Goal: Obtain resource: Obtain resource

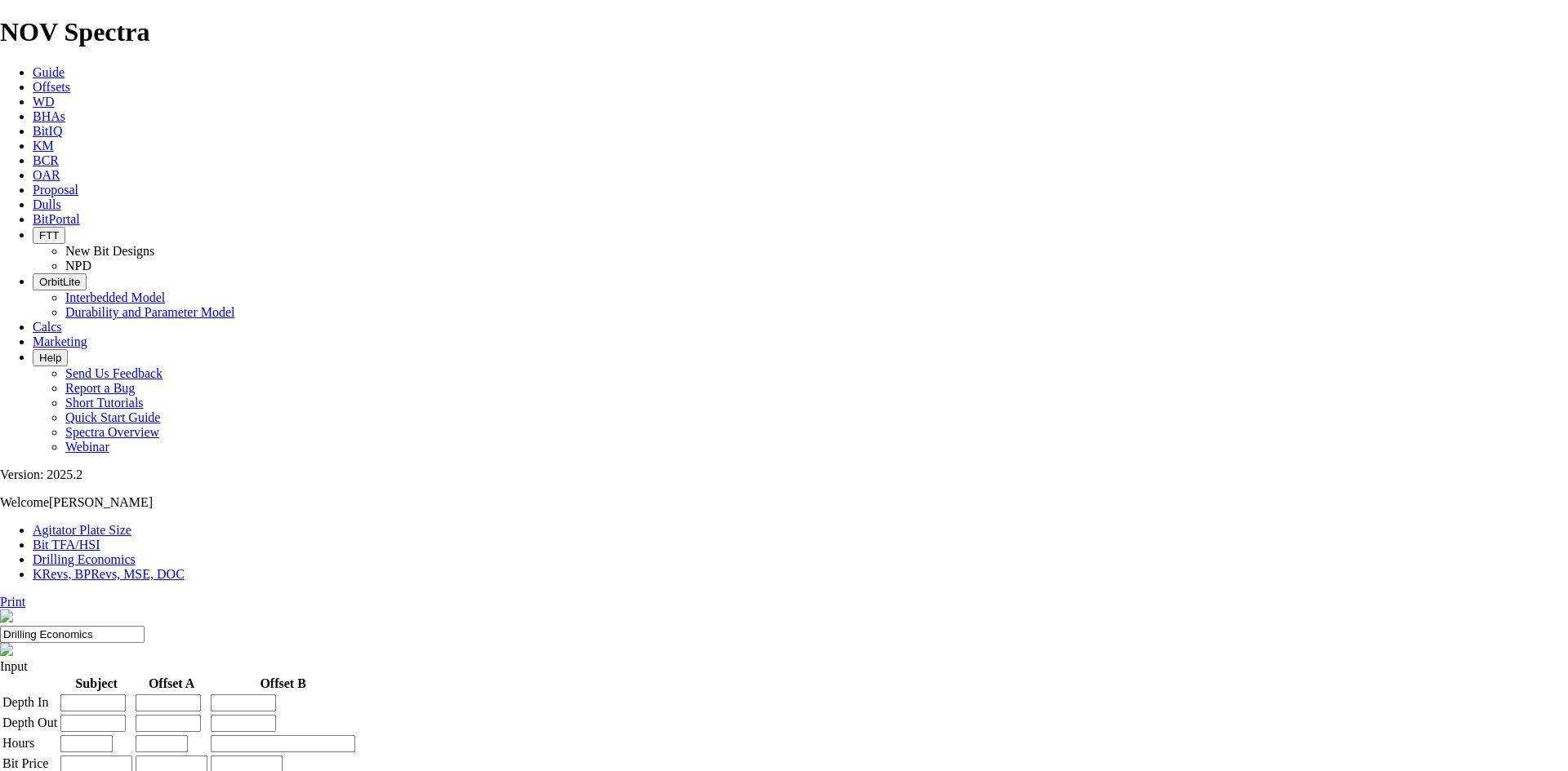
click at [33, 80] on icon at bounding box center [33, 87] width 0 height 14
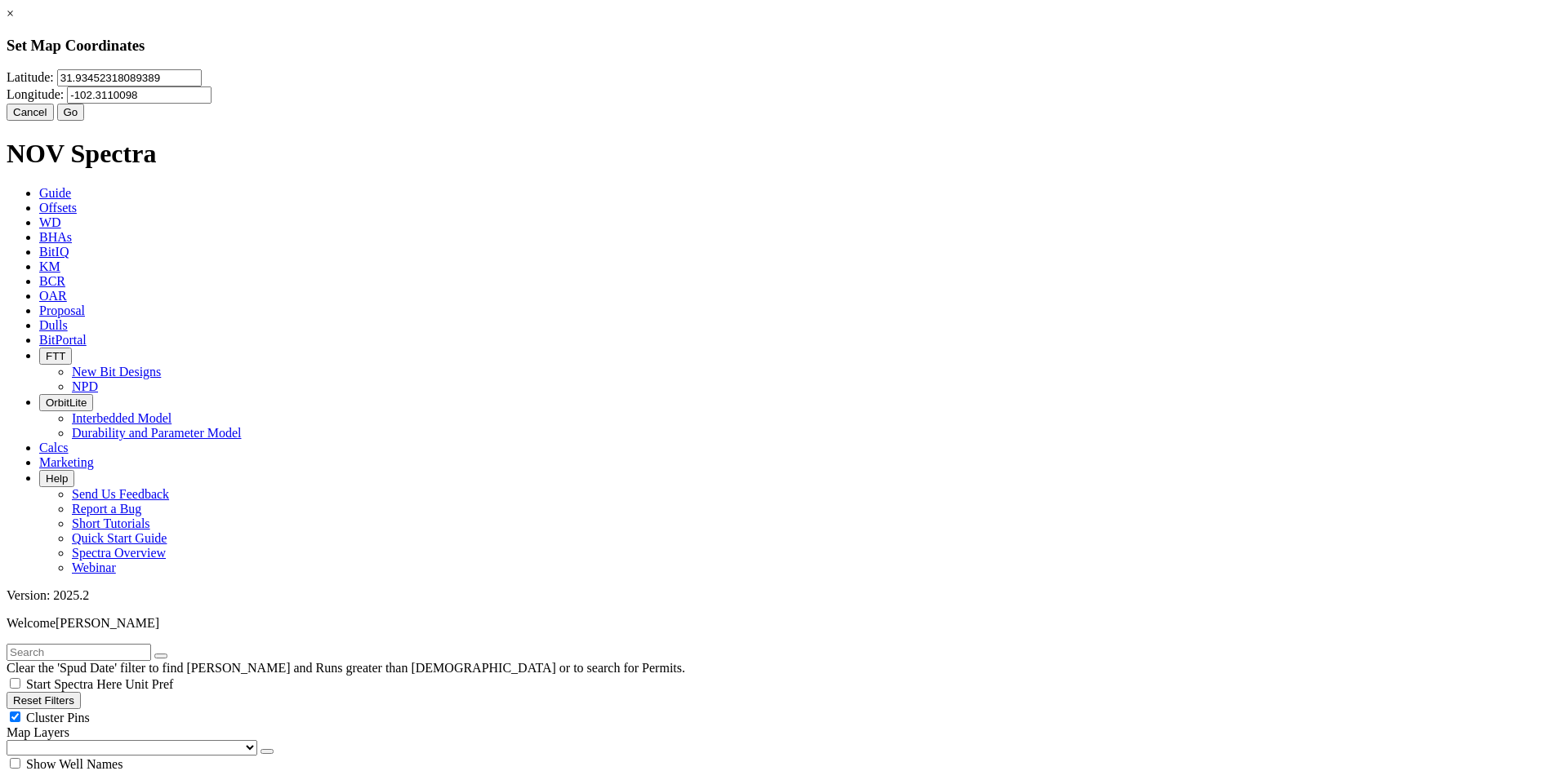
click at [202, 87] on input "31.93452318089389" at bounding box center [129, 78] width 145 height 17
paste input "8545576"
type input "31.8545576"
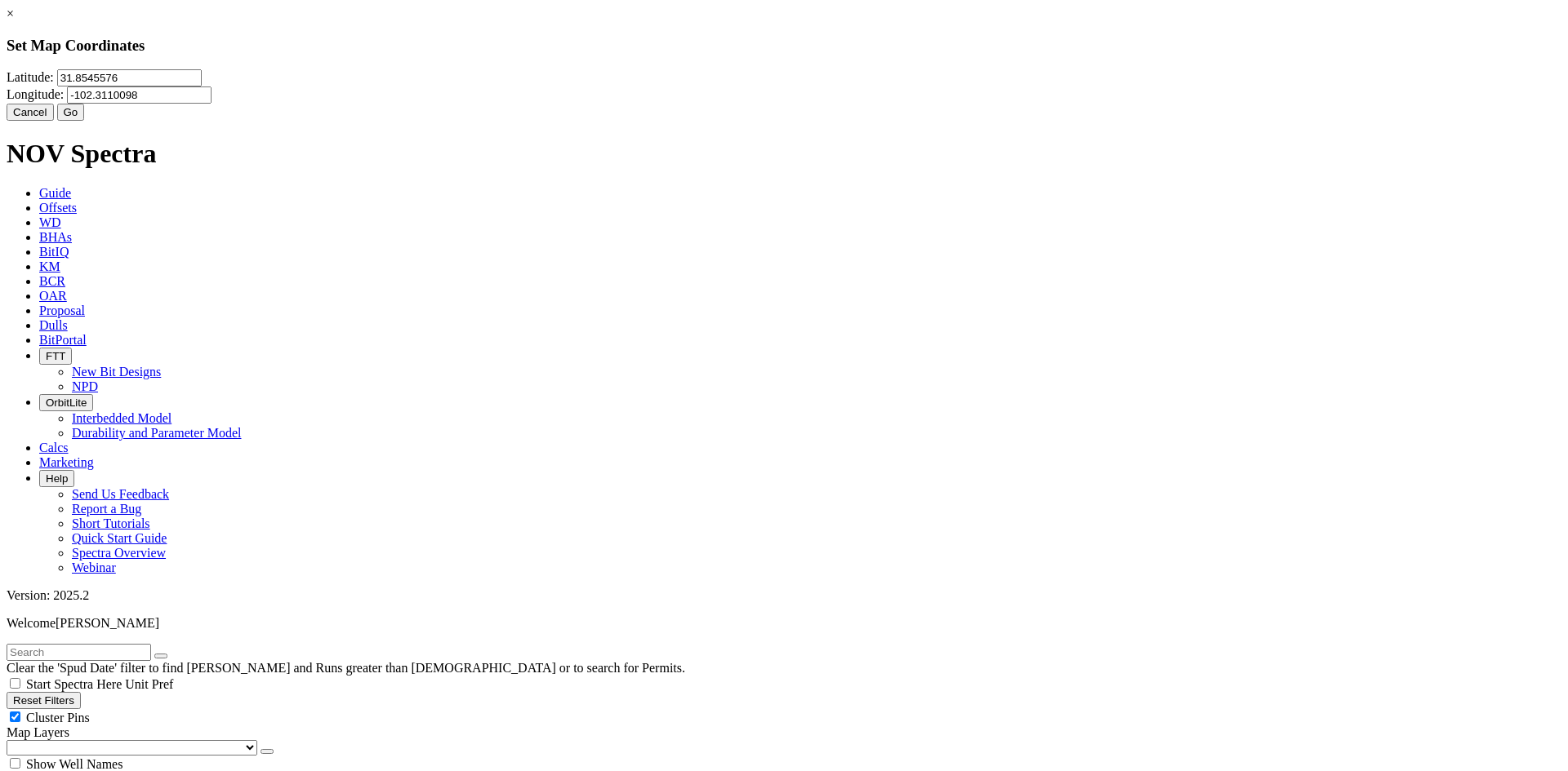
click at [212, 103] on input "-102.3110098" at bounding box center [139, 95] width 145 height 17
paste input "09342"
type input "-102.3109342"
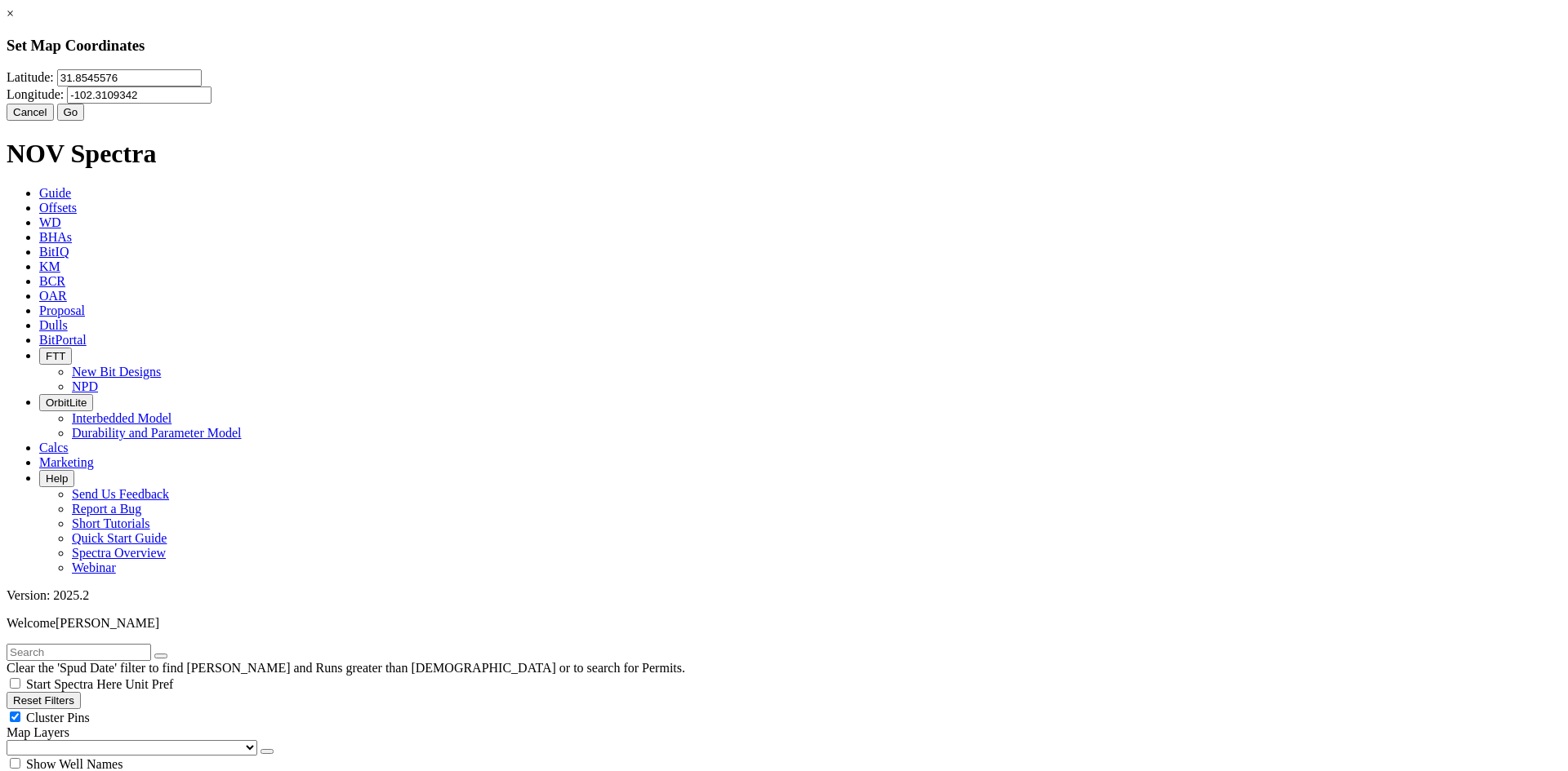
click at [85, 121] on button "Go" at bounding box center [71, 112] width 28 height 17
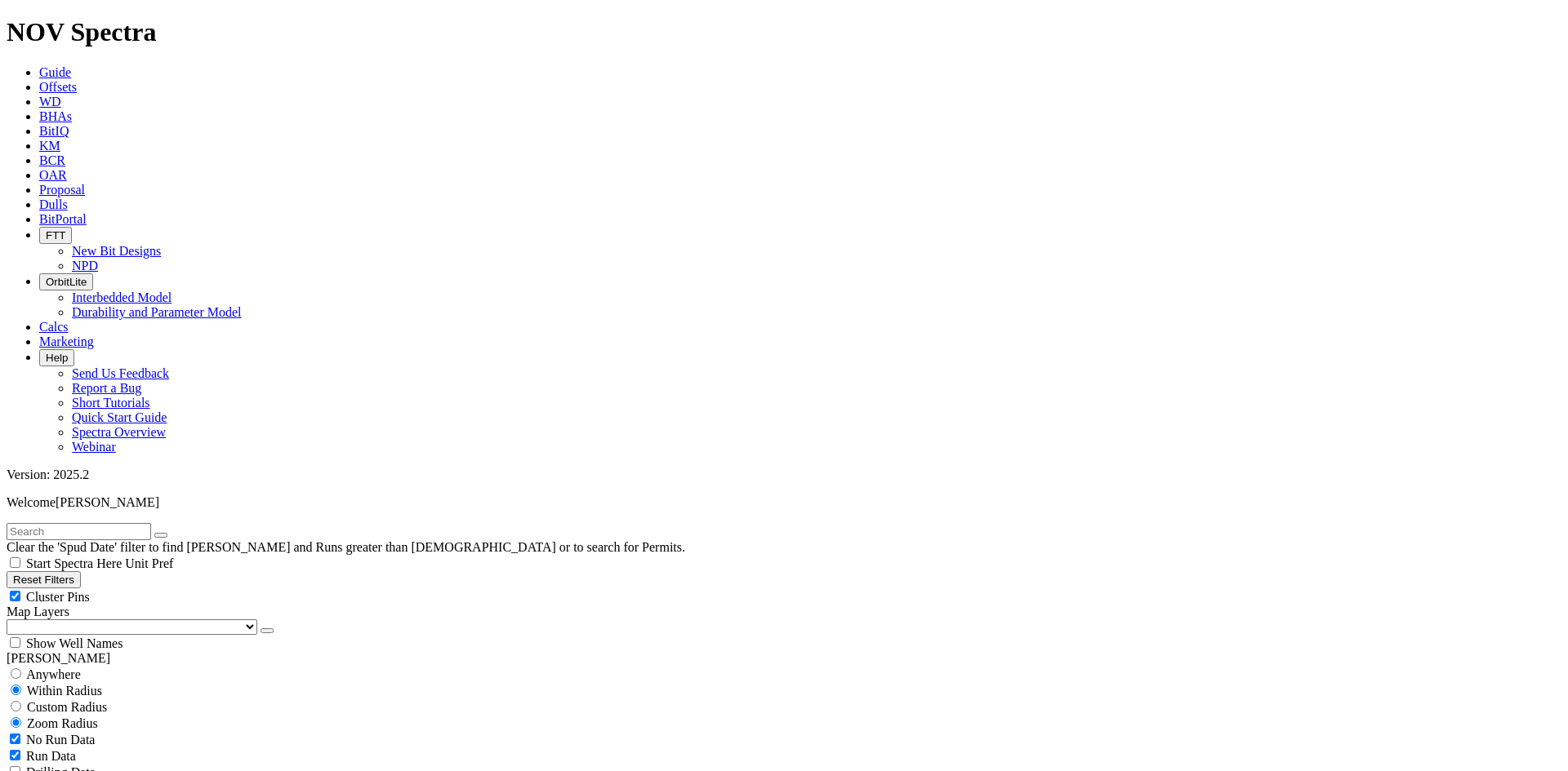
click at [21, 701] on input "radio" at bounding box center [16, 706] width 11 height 11
radio input "true"
radio input "false"
click at [72, 732] on input "number" at bounding box center [79, 740] width 145 height 17
type input "10"
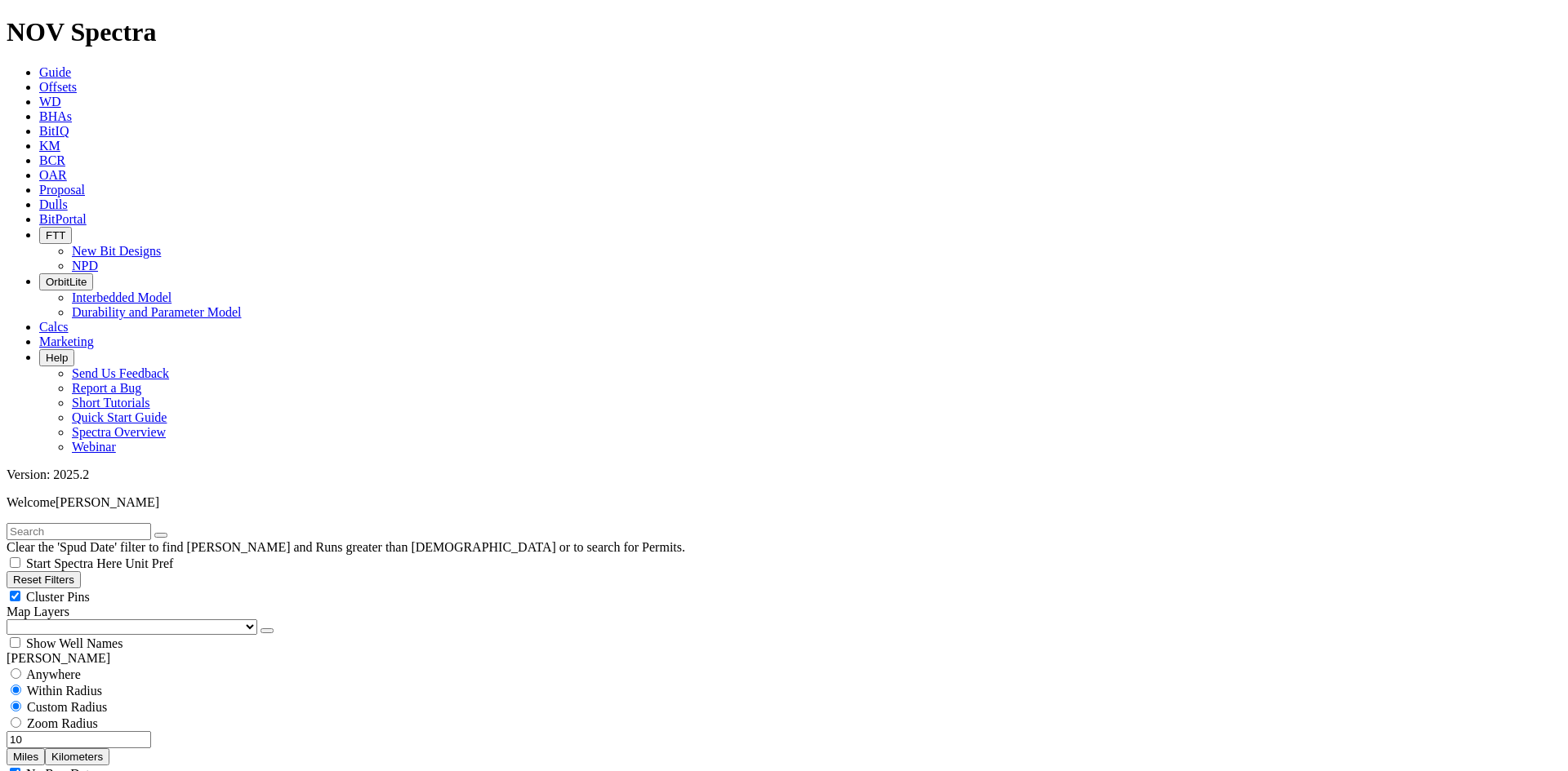
click at [45, 748] on button "Miles" at bounding box center [26, 757] width 39 height 17
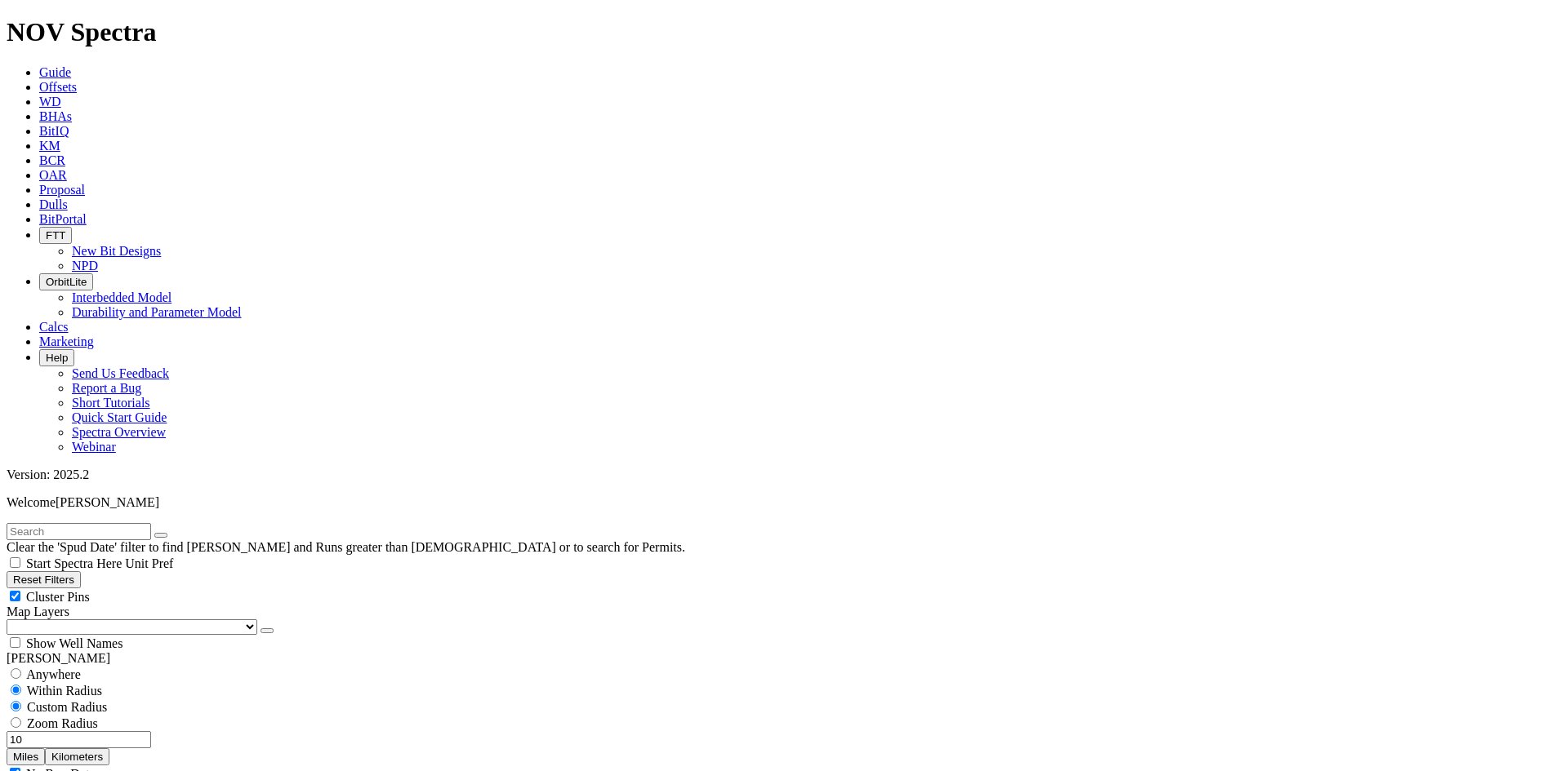
select select "7.875"
checkbox input "false"
select select "? number:7.875 ?"
